Goal: Information Seeking & Learning: Learn about a topic

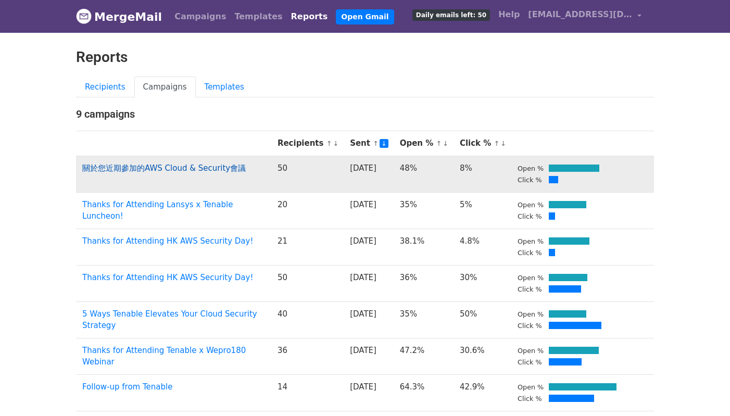
click at [209, 168] on link "關於您近期參加的AWS Cloud & Security會議" at bounding box center [164, 168] width 164 height 9
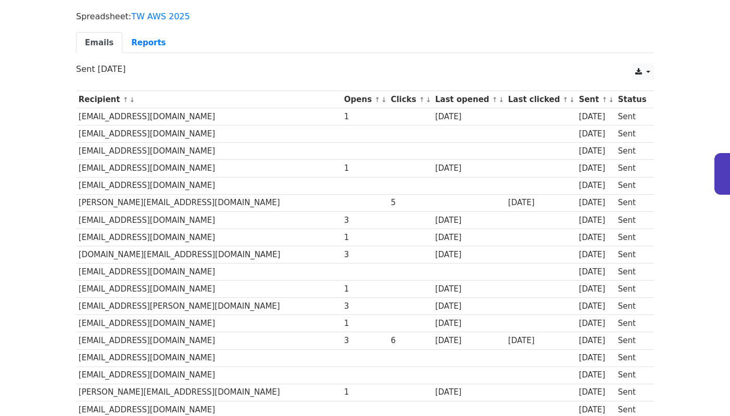
scroll to position [74, 0]
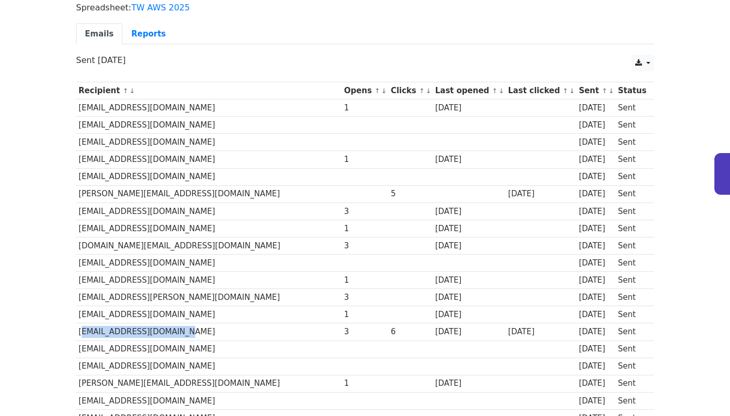
drag, startPoint x: 177, startPoint y: 332, endPoint x: 79, endPoint y: 332, distance: 97.9
click at [79, 332] on td "ally_chiang@wistron.com" at bounding box center [209, 331] width 266 height 17
click at [146, 332] on td "ally_chiang@wistron.com" at bounding box center [209, 331] width 266 height 17
copy td "wistron.com"
click at [342, 260] on td at bounding box center [365, 263] width 47 height 17
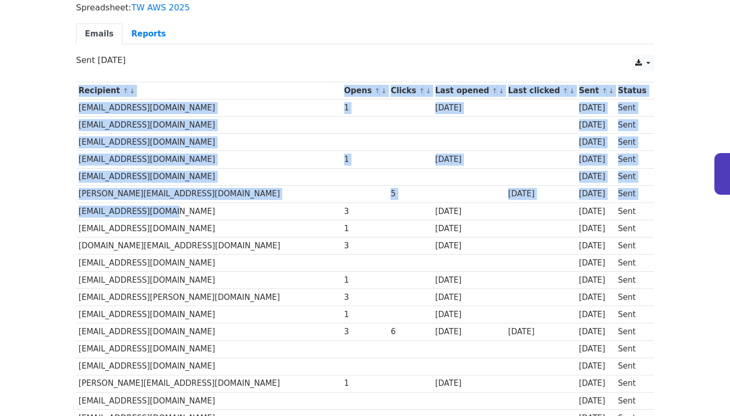
drag, startPoint x: 172, startPoint y: 212, endPoint x: 68, endPoint y: 211, distance: 104.7
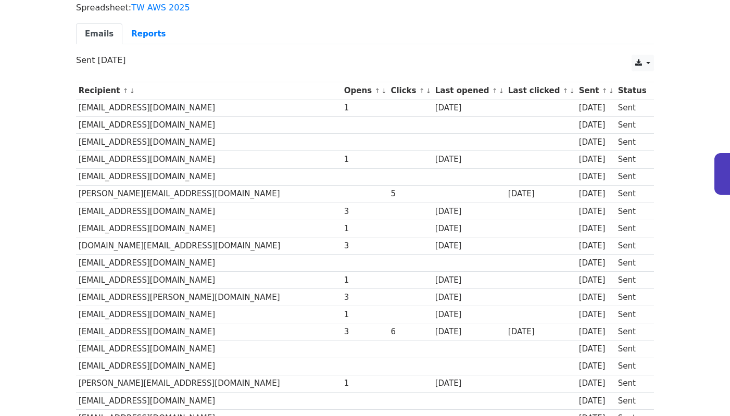
click at [234, 237] on td "mutsao.pasture.tech@gmail.com" at bounding box center [209, 245] width 266 height 17
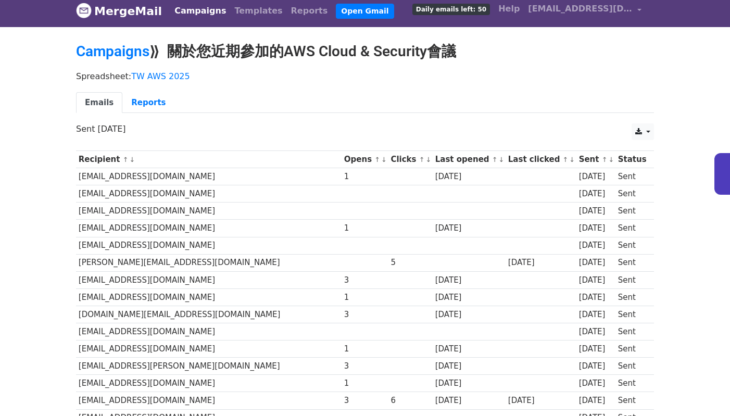
scroll to position [0, 0]
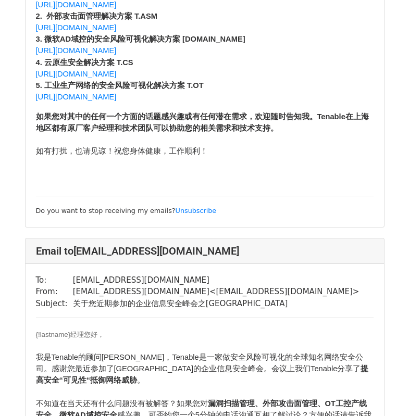
scroll to position [377, 0]
